Goal: Task Accomplishment & Management: Use online tool/utility

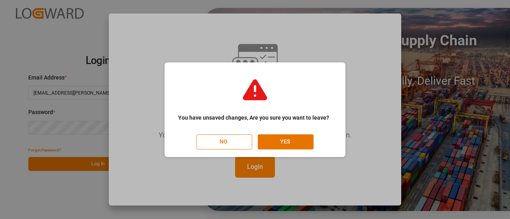
click at [205, 138] on button "NO" at bounding box center [224, 142] width 56 height 15
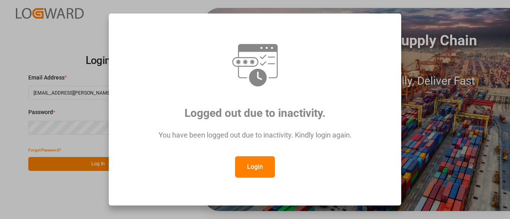
click at [243, 164] on button "Login" at bounding box center [255, 166] width 40 height 21
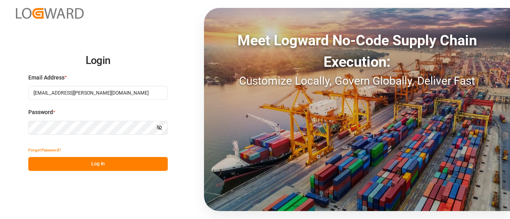
click at [118, 159] on button "Log In" at bounding box center [97, 164] width 139 height 14
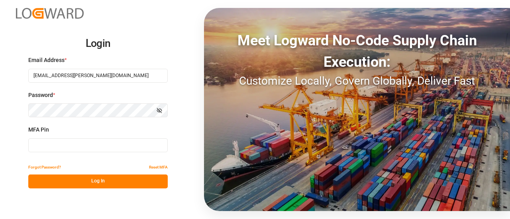
click at [63, 146] on input at bounding box center [97, 146] width 139 height 14
click at [73, 138] on div "MFA Pin" at bounding box center [97, 143] width 139 height 35
click at [69, 143] on input at bounding box center [97, 146] width 139 height 14
type input "117625"
click at [74, 176] on button "Log In" at bounding box center [97, 182] width 139 height 14
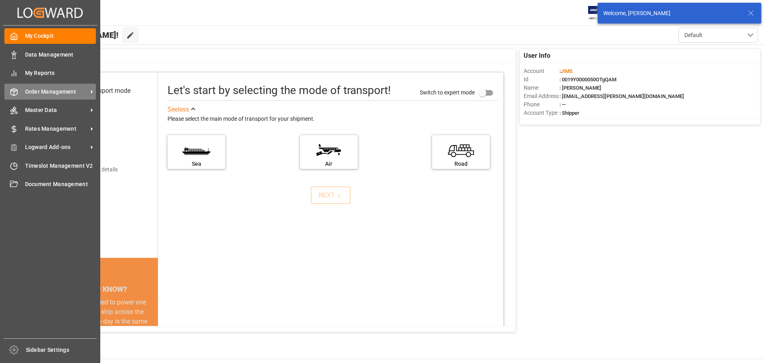
click at [20, 94] on div "Order Management Order Management" at bounding box center [50, 92] width 92 height 16
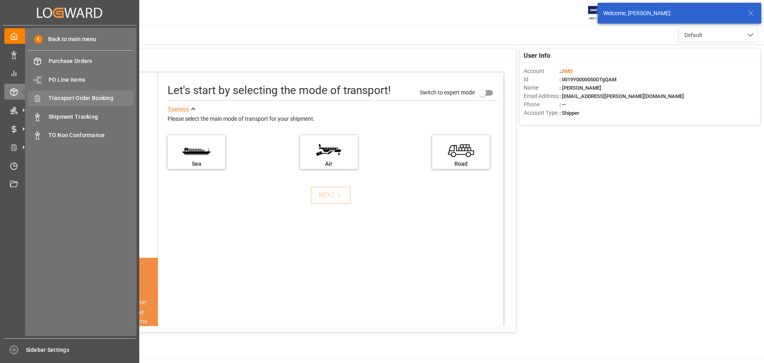
click at [91, 103] on div "Transport Order Booking Transport Order Booking" at bounding box center [81, 98] width 106 height 16
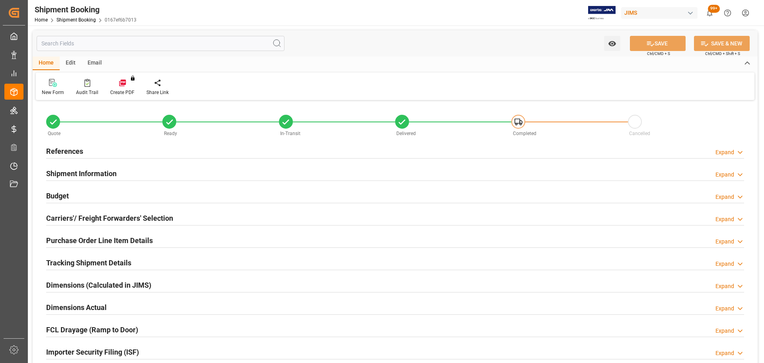
type input "0.703"
type input "14.4658"
type input "3800"
type input "139.82"
click at [79, 197] on div "Budget Expand" at bounding box center [395, 194] width 698 height 15
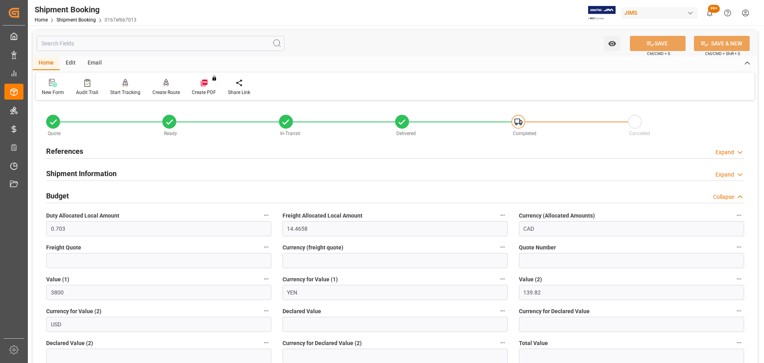
click at [79, 197] on div "Budget Collapse" at bounding box center [395, 194] width 698 height 15
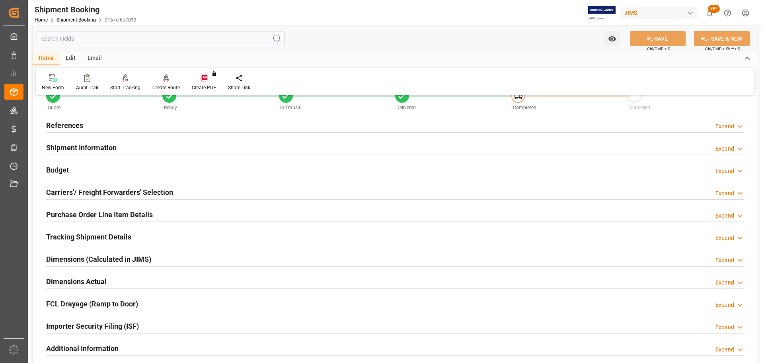
scroll to position [40, 0]
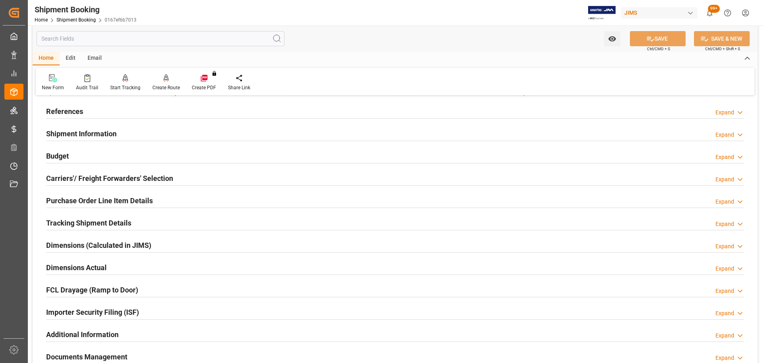
click at [80, 223] on h2 "Tracking Shipment Details" at bounding box center [88, 222] width 85 height 11
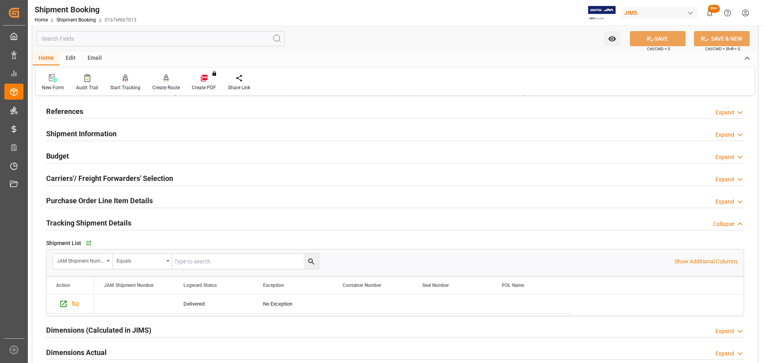
click at [80, 223] on h2 "Tracking Shipment Details" at bounding box center [88, 222] width 85 height 11
